Goal: Browse casually: Explore the website without a specific task or goal

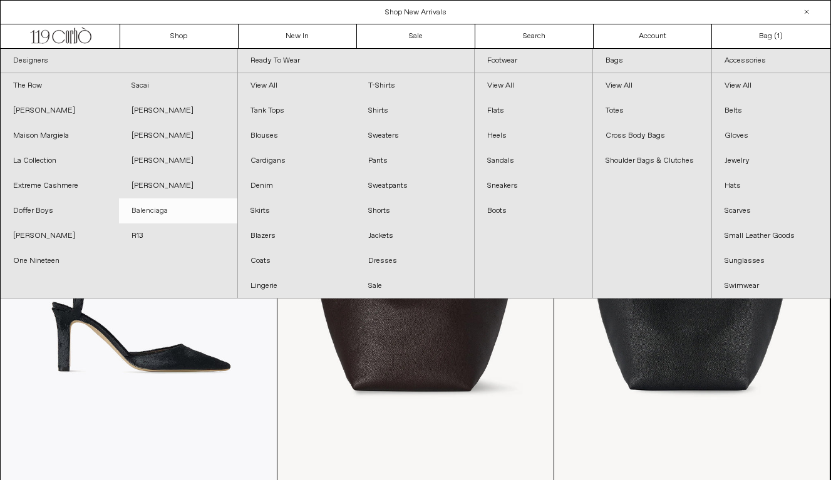
click at [163, 212] on link "Balenciaga" at bounding box center [178, 211] width 118 height 25
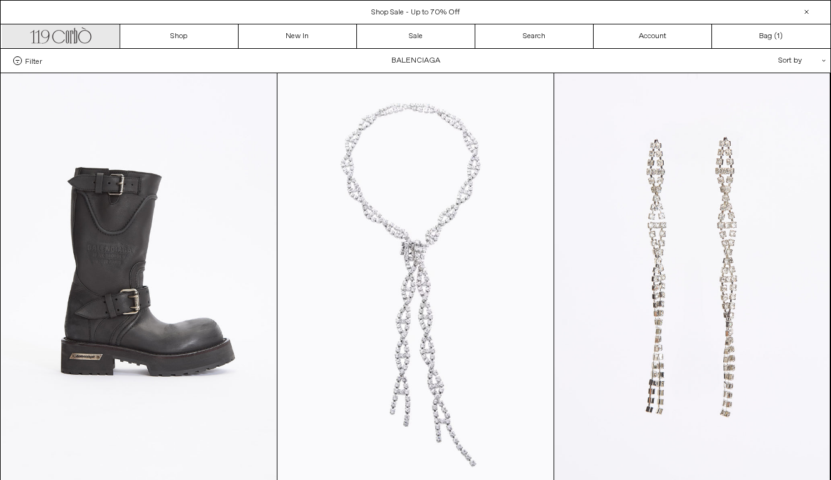
click at [75, 45] on link ".cls-1, .cls-2 { fill: #231f20; stroke: #231f20; stroke-miterlimit: 10; stroke-…" at bounding box center [61, 36] width 118 height 24
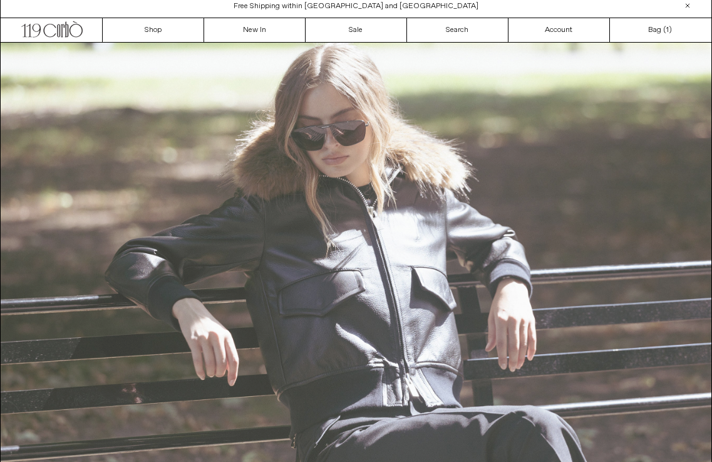
scroll to position [1, 0]
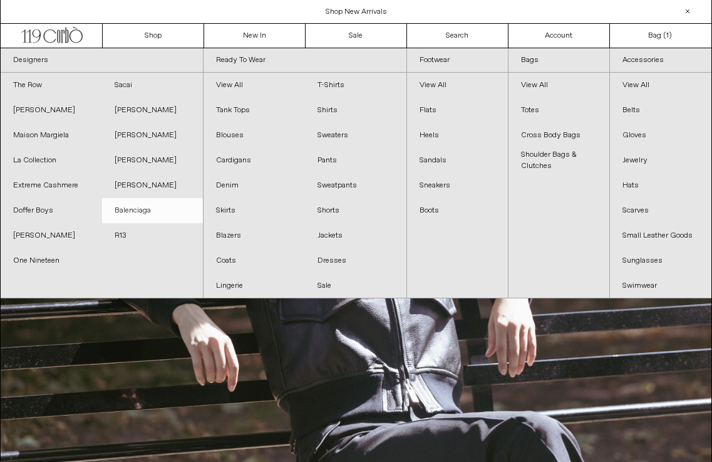
click at [141, 217] on link "Balenciaga" at bounding box center [152, 210] width 101 height 25
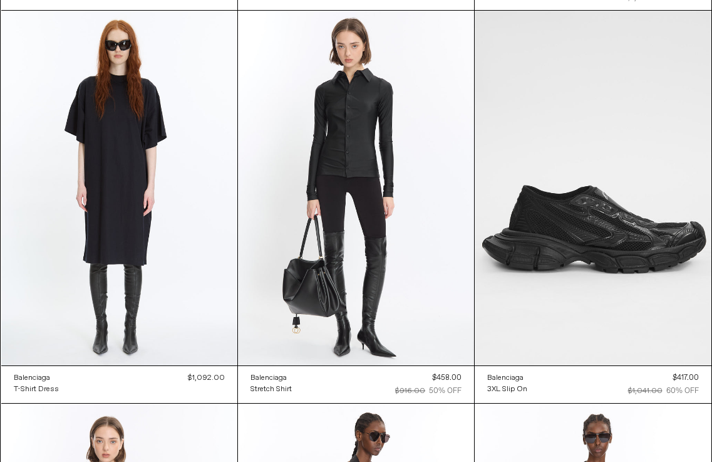
scroll to position [3614, 0]
